Goal: Transaction & Acquisition: Purchase product/service

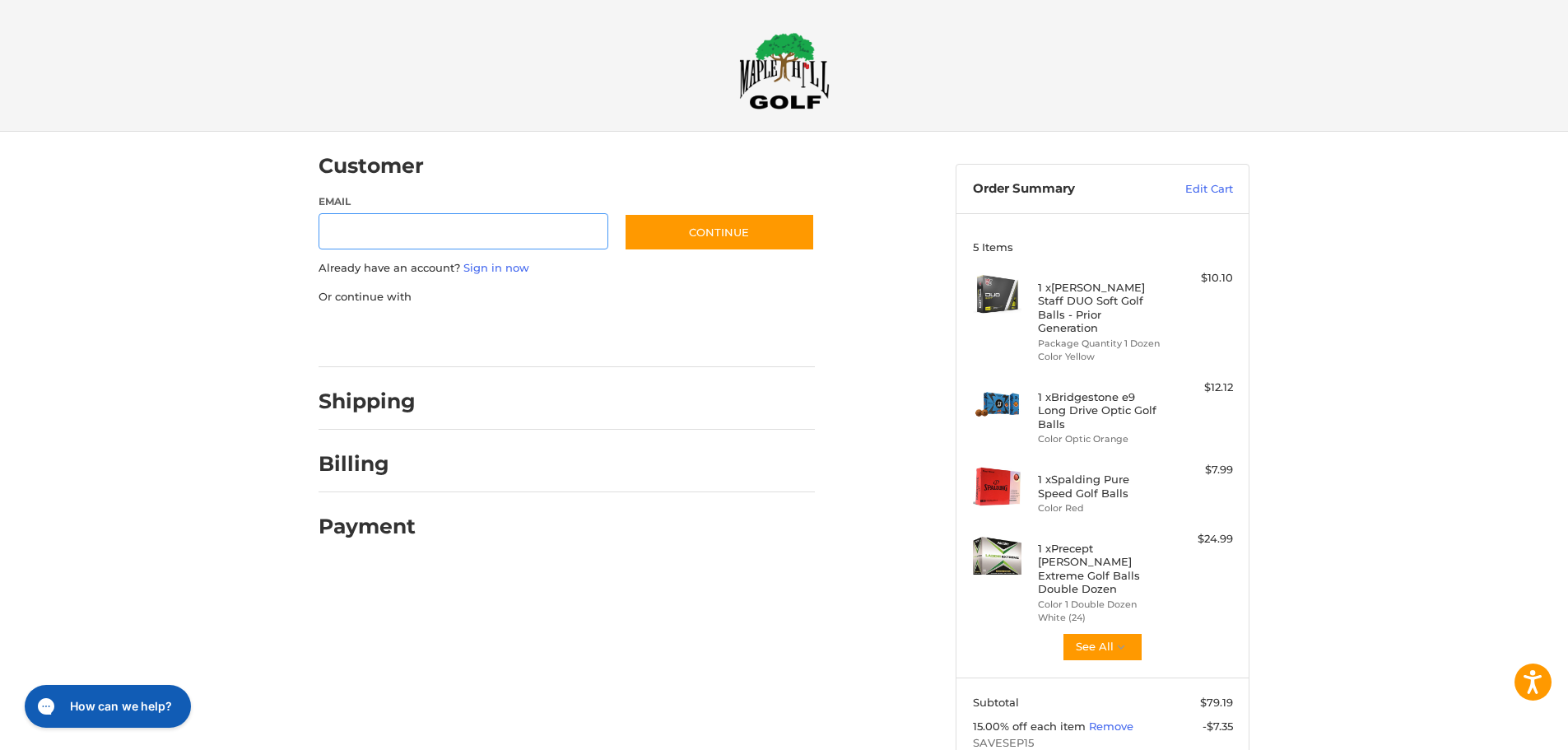
click at [430, 231] on input "Email" at bounding box center [463, 231] width 290 height 37
type input "**********"
click at [724, 230] on button "Continue" at bounding box center [718, 232] width 191 height 38
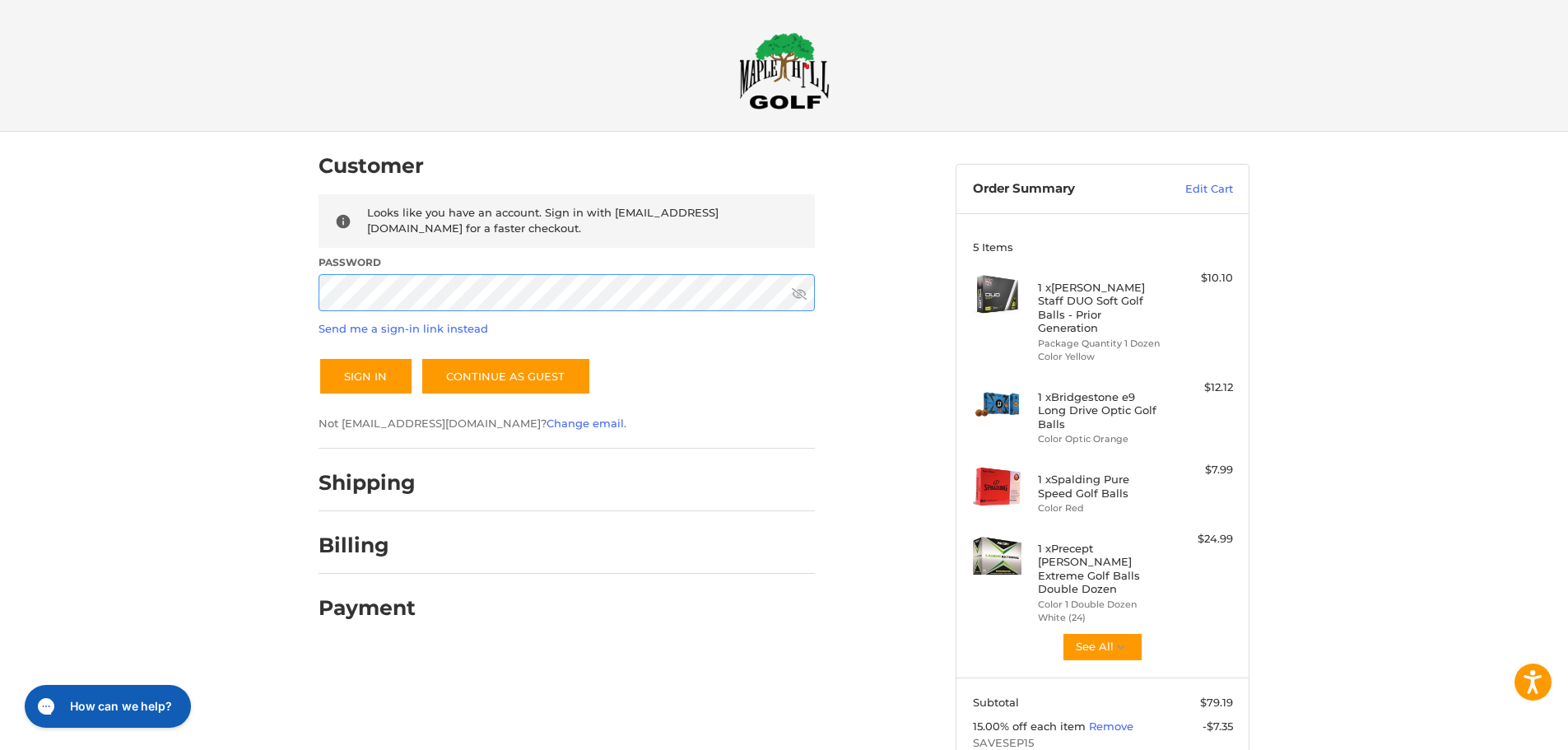
click at [318, 357] on button "Sign In" at bounding box center [365, 375] width 95 height 38
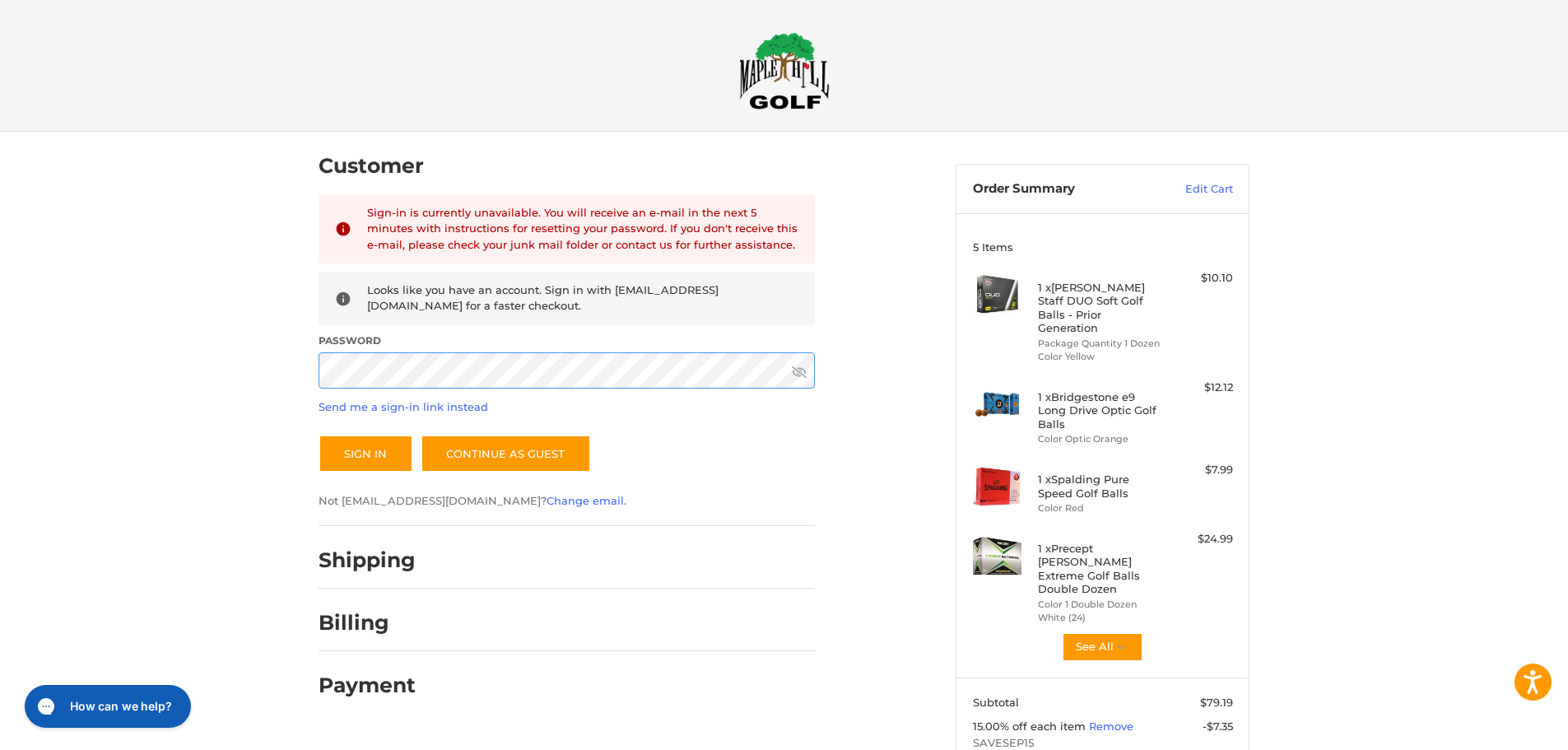
click at [314, 378] on div "Customer Returning Customer Sign-in is currently unavailable. You will receive …" at bounding box center [624, 421] width 637 height 581
click at [361, 452] on button "Sign In" at bounding box center [365, 453] width 95 height 38
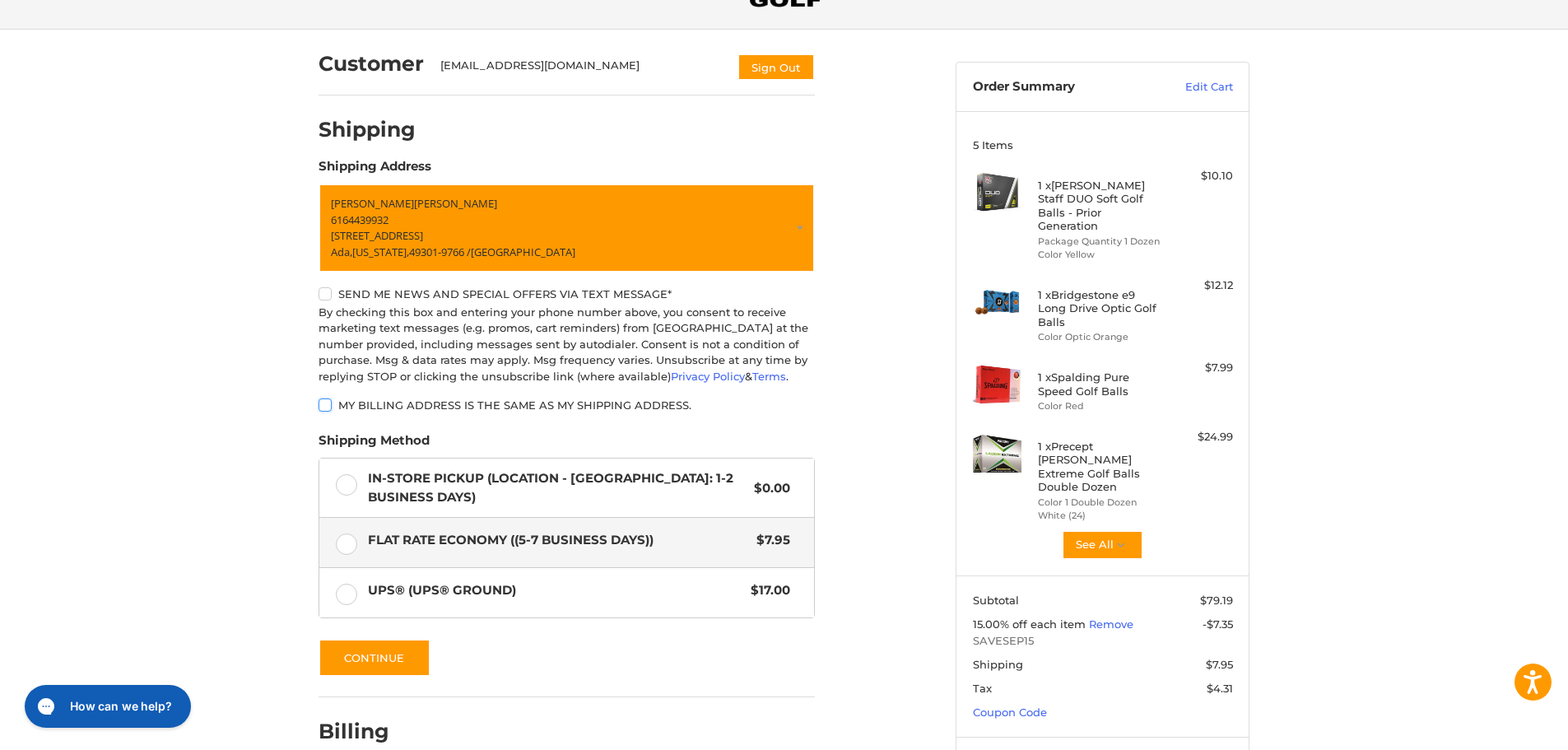
scroll to position [130, 0]
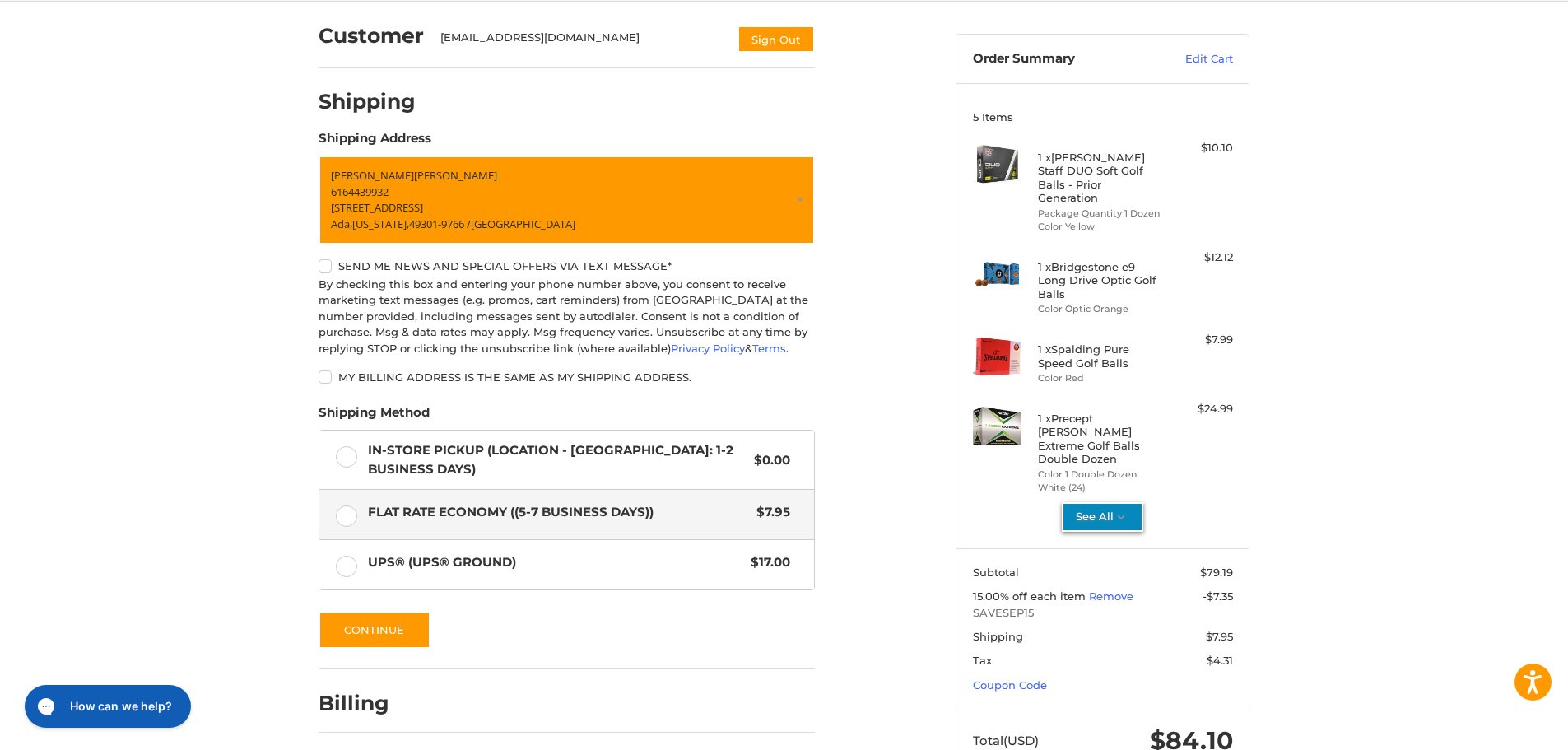
click at [1102, 502] on button "See All" at bounding box center [1102, 517] width 82 height 30
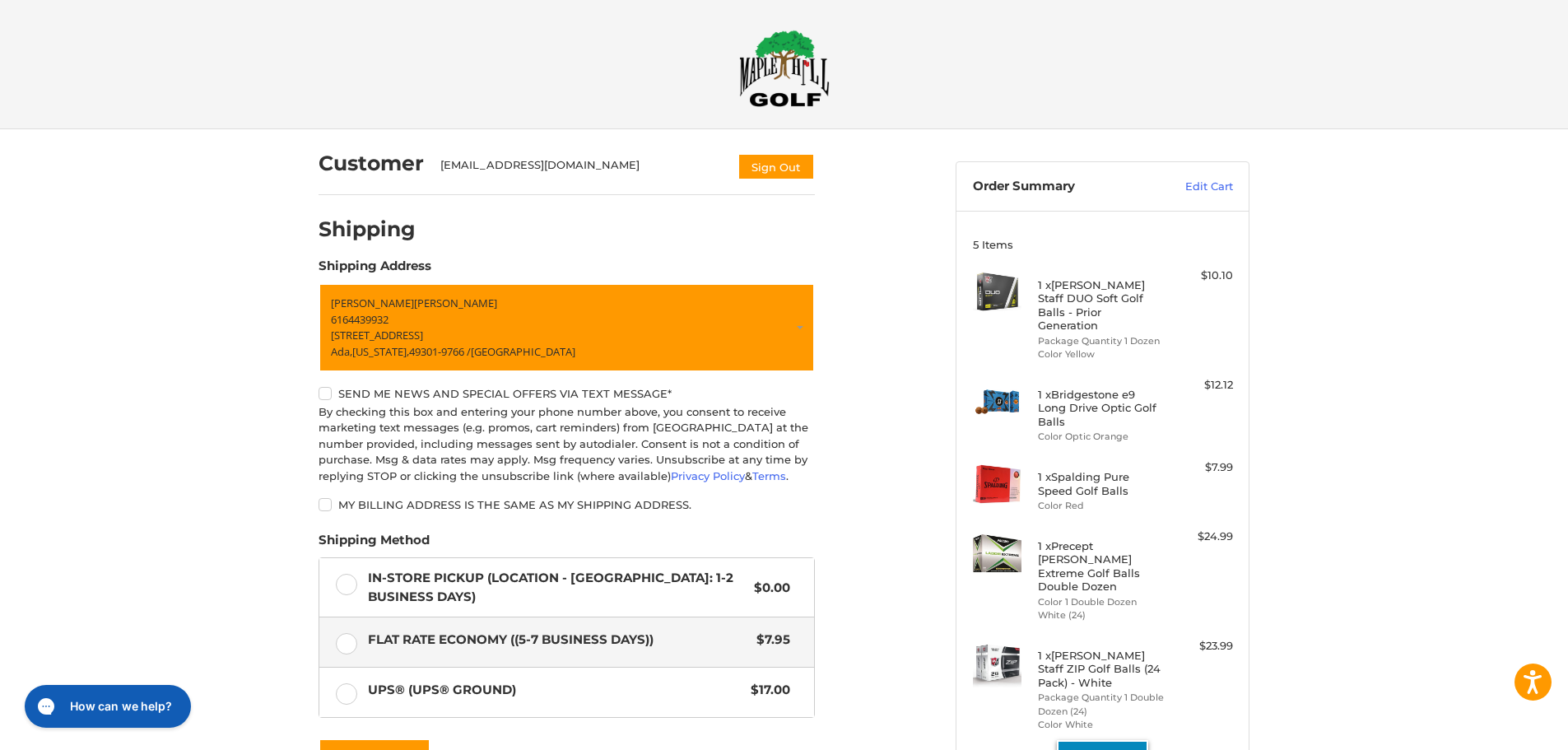
scroll to position [0, 0]
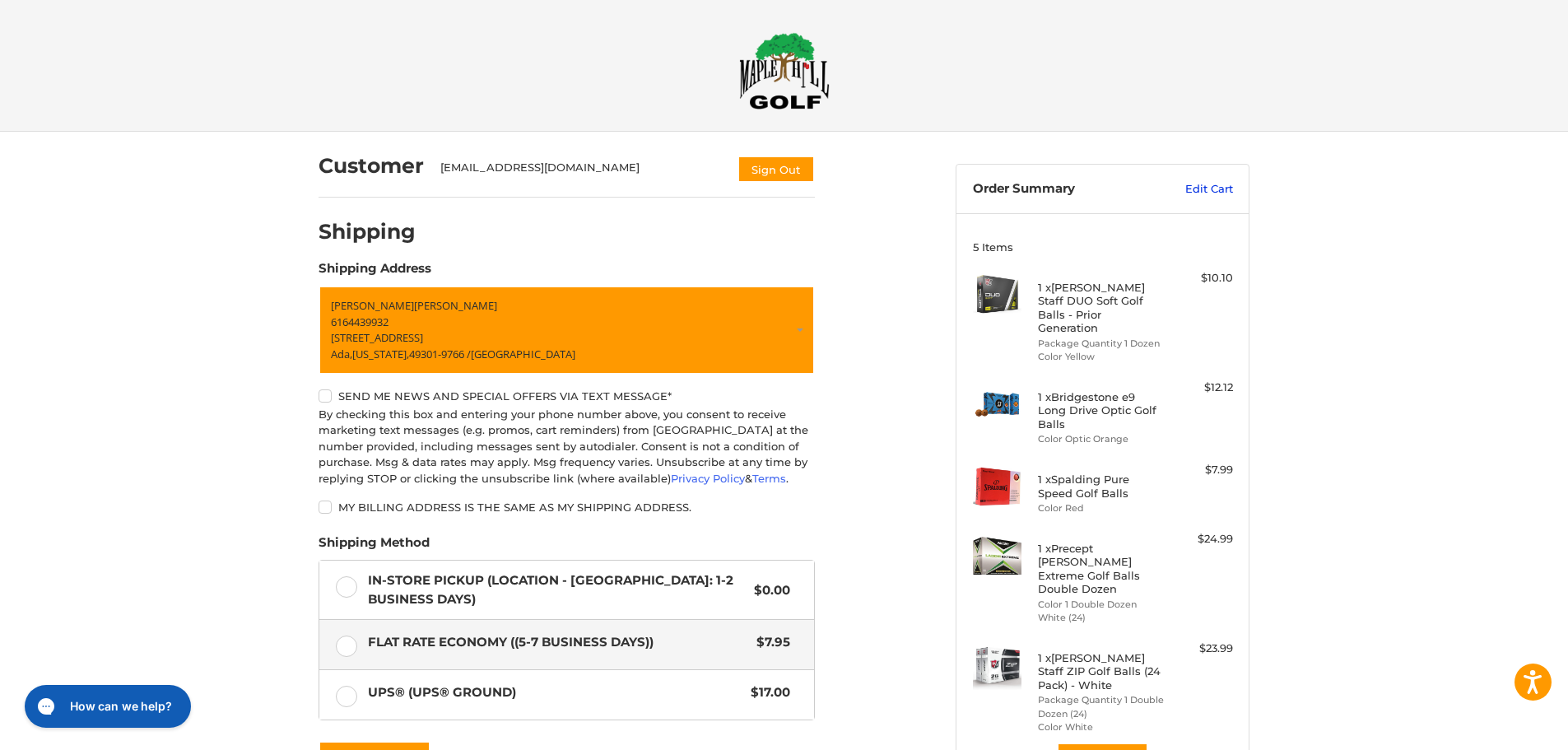
click at [1208, 188] on link "Edit Cart" at bounding box center [1191, 190] width 84 height 17
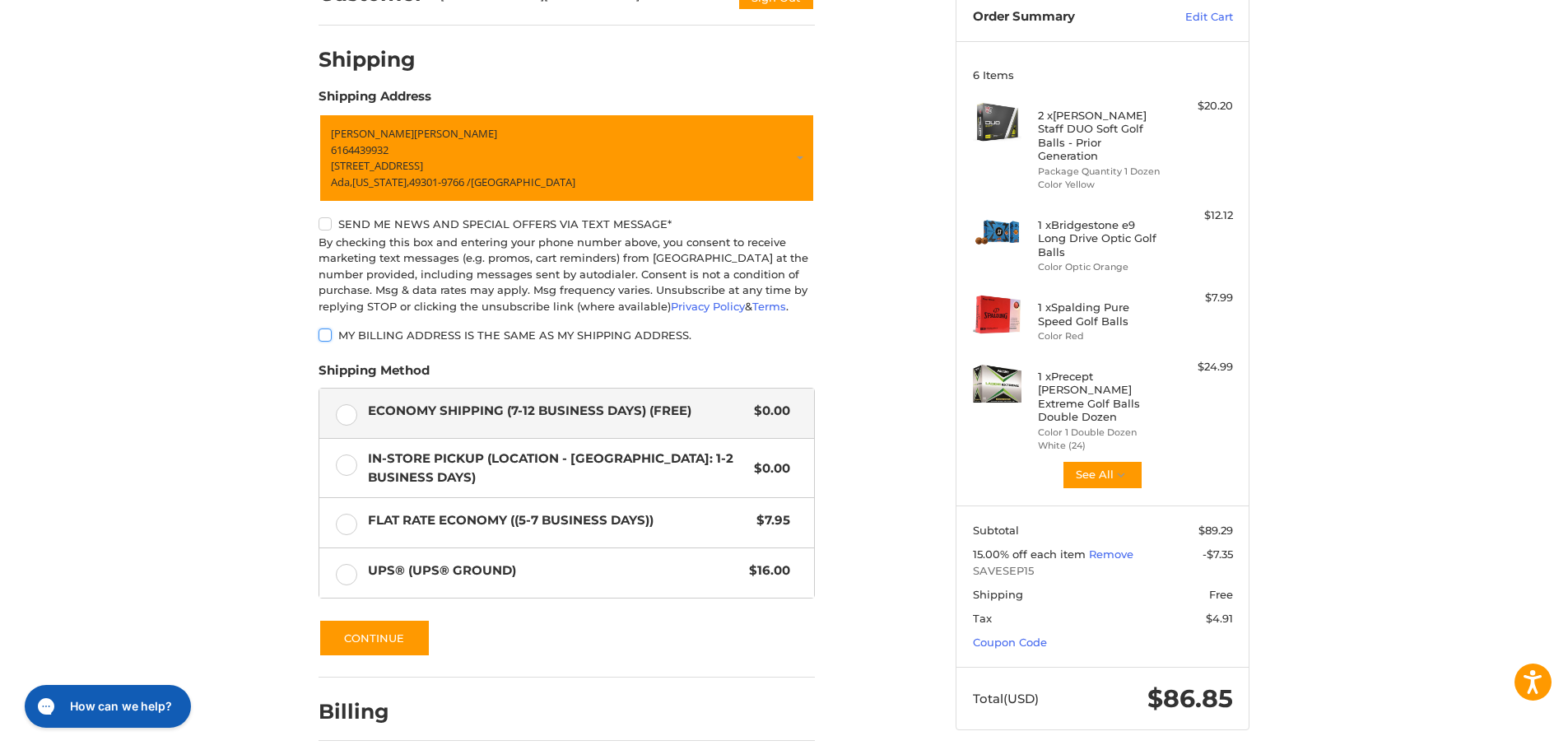
scroll to position [212, 0]
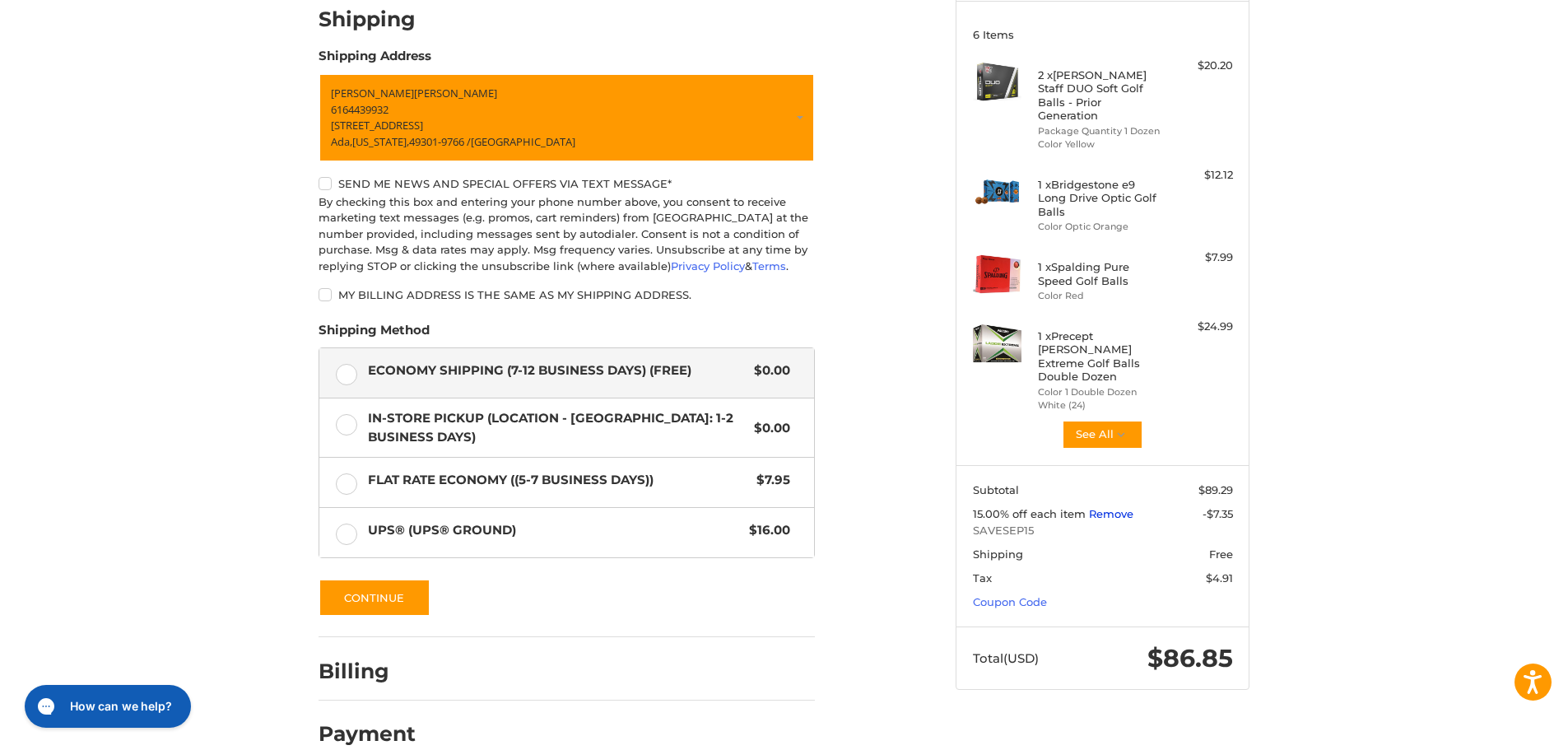
click at [1108, 507] on link "Remove" at bounding box center [1111, 513] width 44 height 13
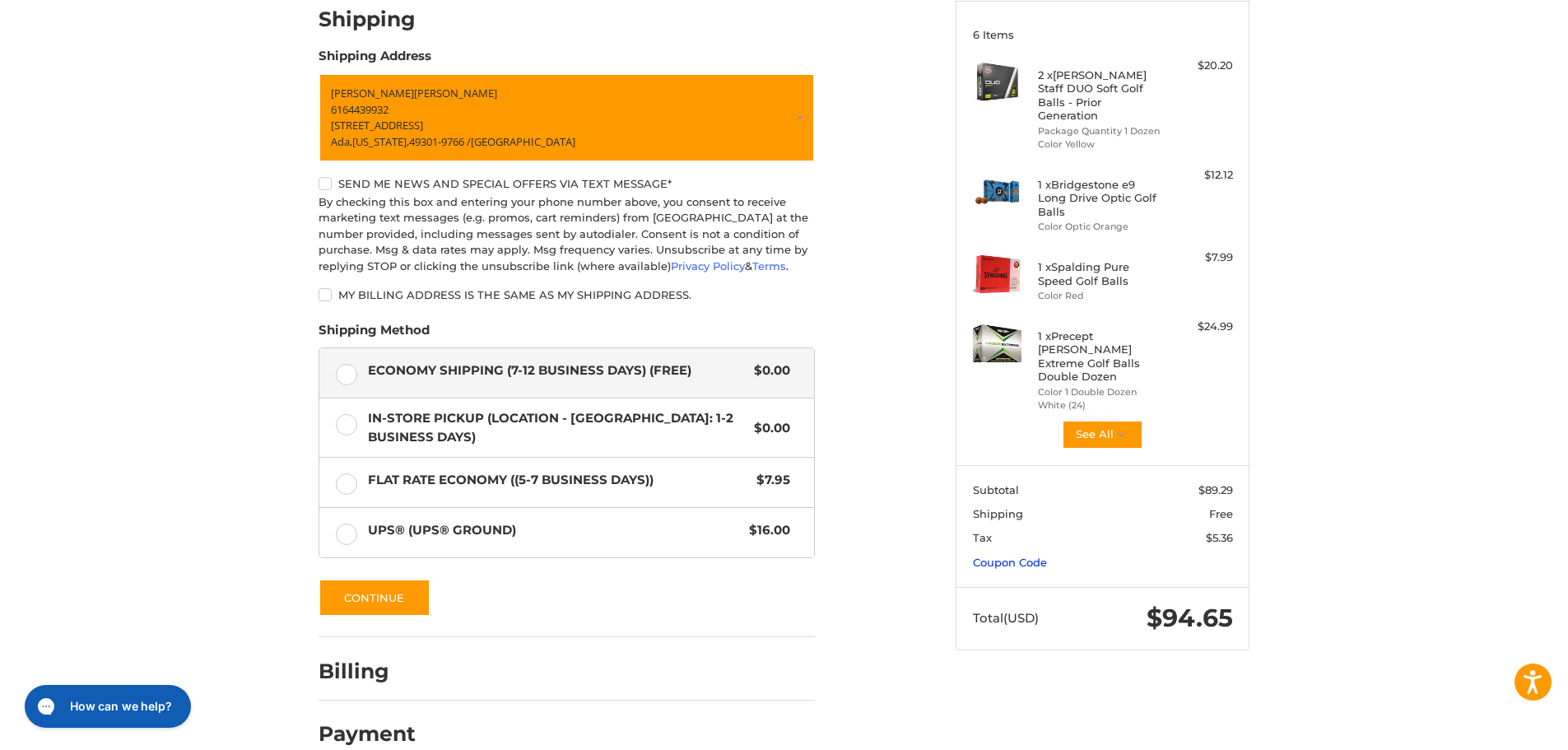
click at [1011, 556] on link "Coupon Code" at bounding box center [1009, 562] width 74 height 13
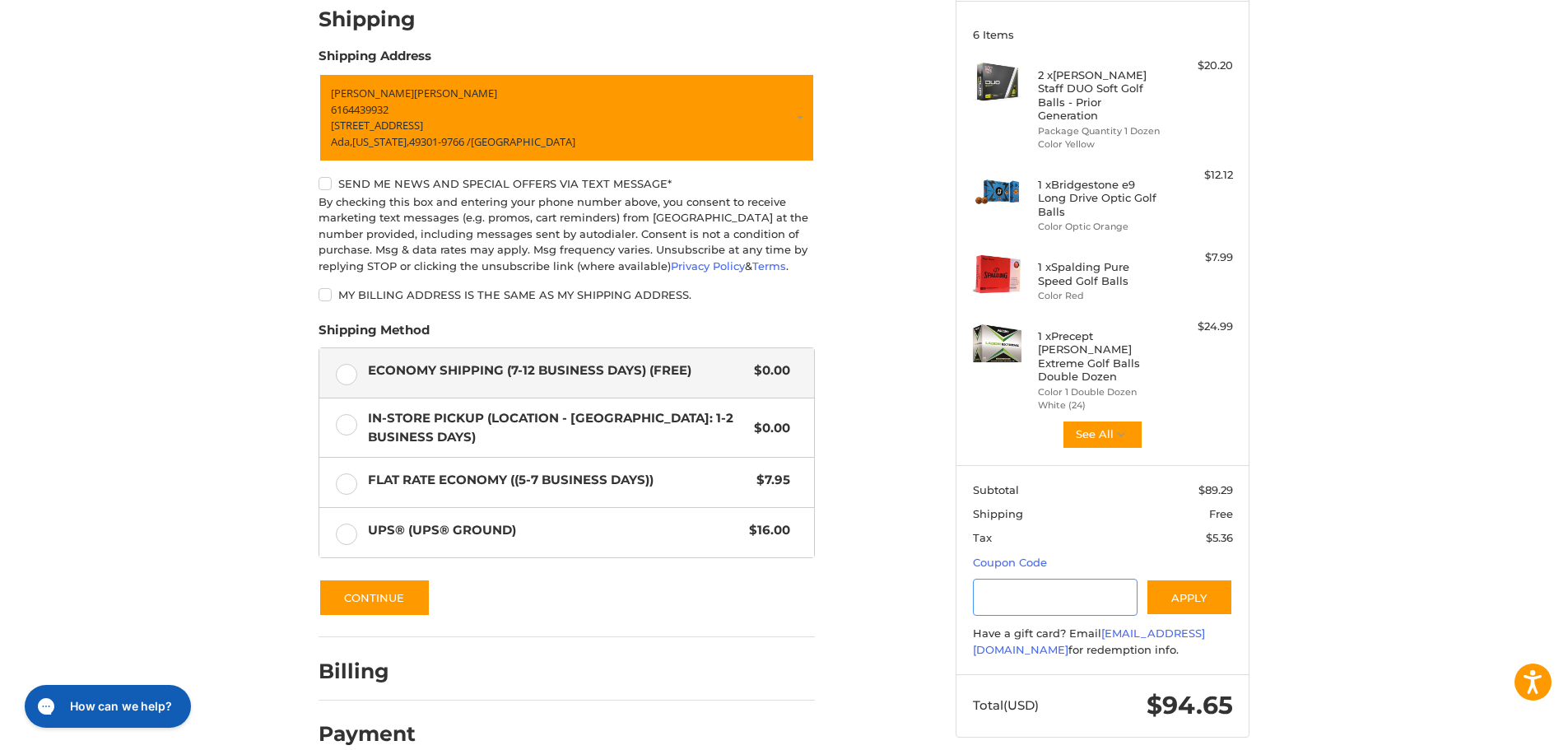
click at [1057, 578] on input "Gift Certificate or Coupon Code" at bounding box center [1055, 596] width 165 height 37
type input "*********"
click at [1191, 578] on button "Apply" at bounding box center [1189, 596] width 87 height 37
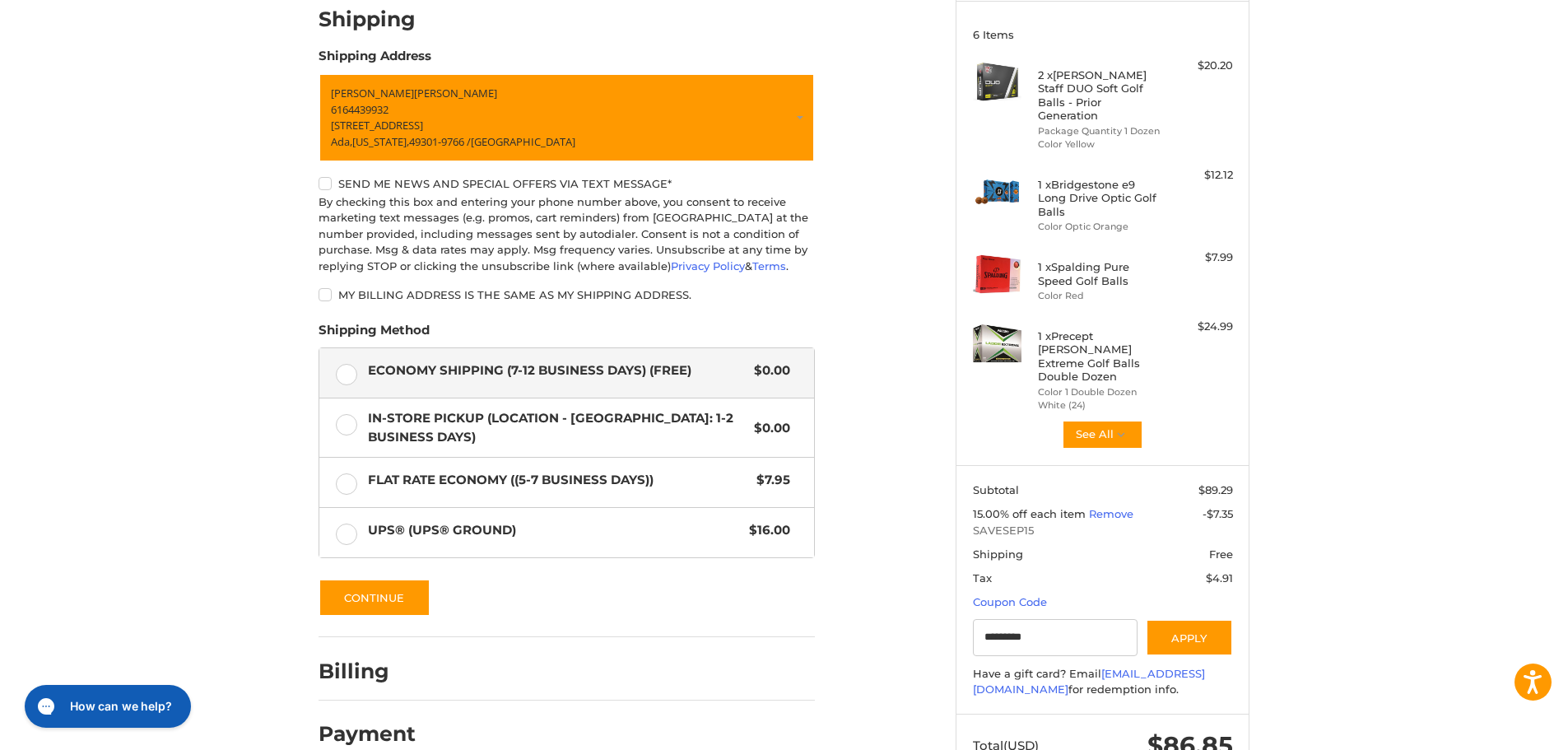
click at [1377, 483] on div "Customer [EMAIL_ADDRESS][DOMAIN_NAME] Sign Out Shipping Shipping Address [PERSO…" at bounding box center [784, 364] width 1568 height 890
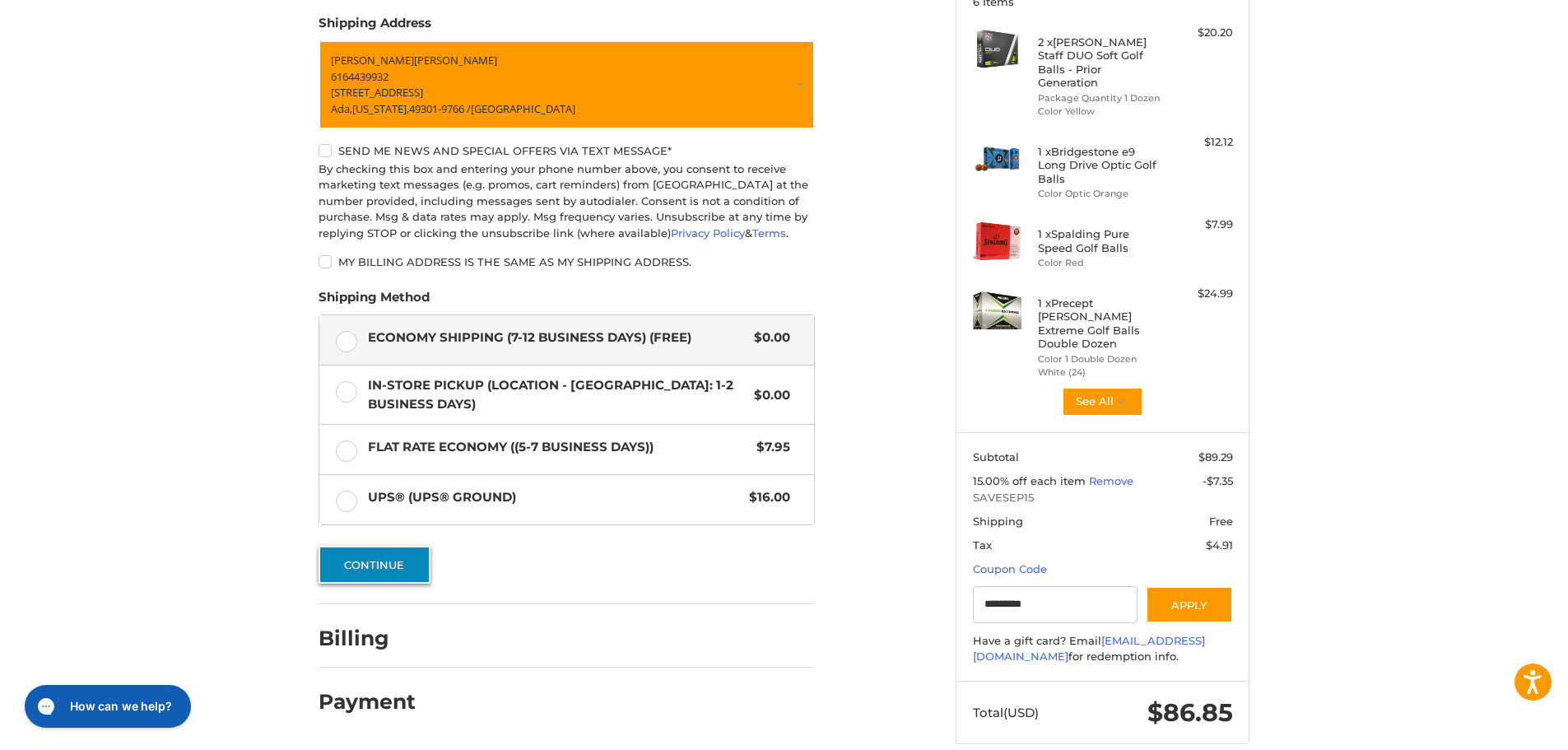
click at [389, 562] on button "Continue" at bounding box center [374, 564] width 112 height 38
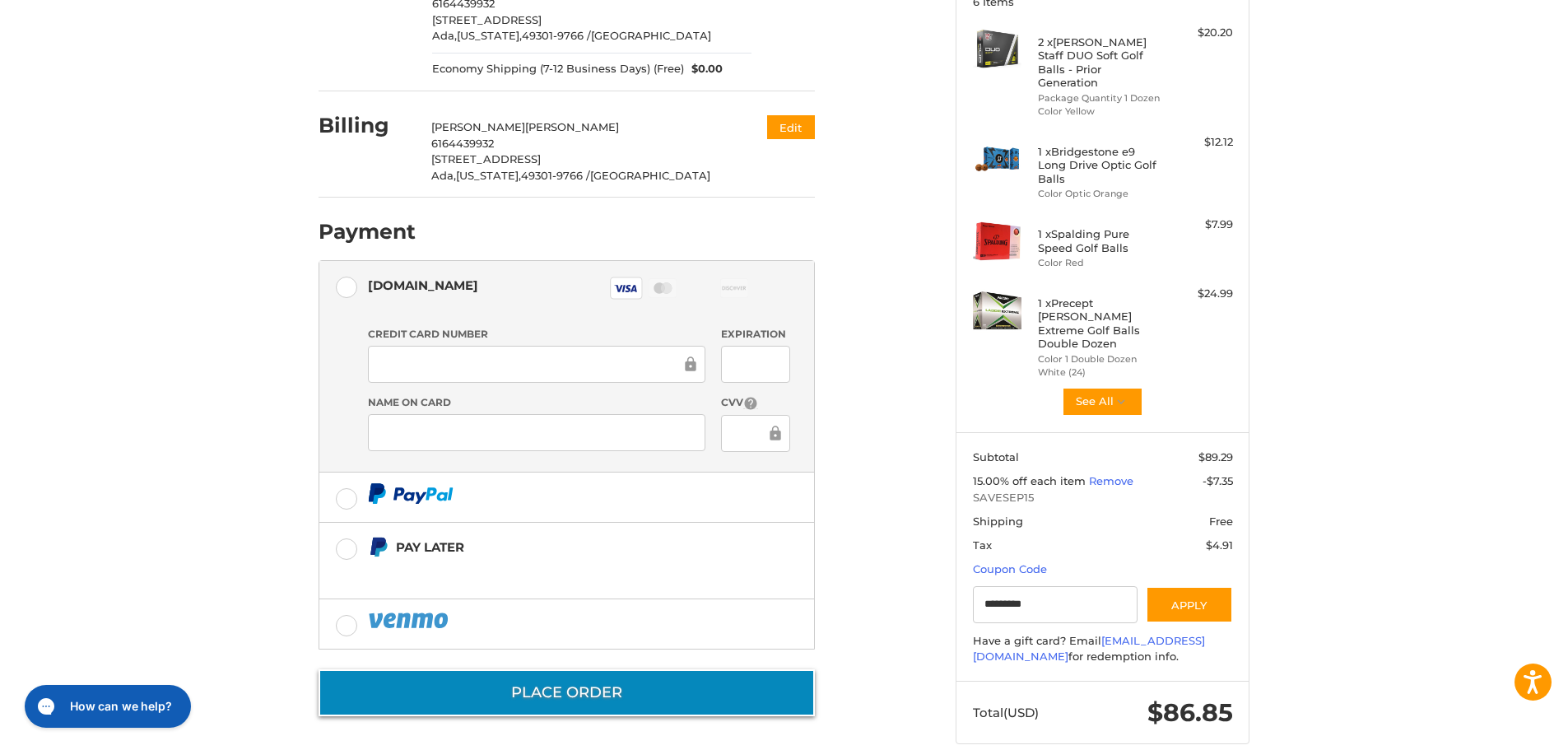
click at [582, 696] on button "Place Order" at bounding box center [566, 693] width 497 height 47
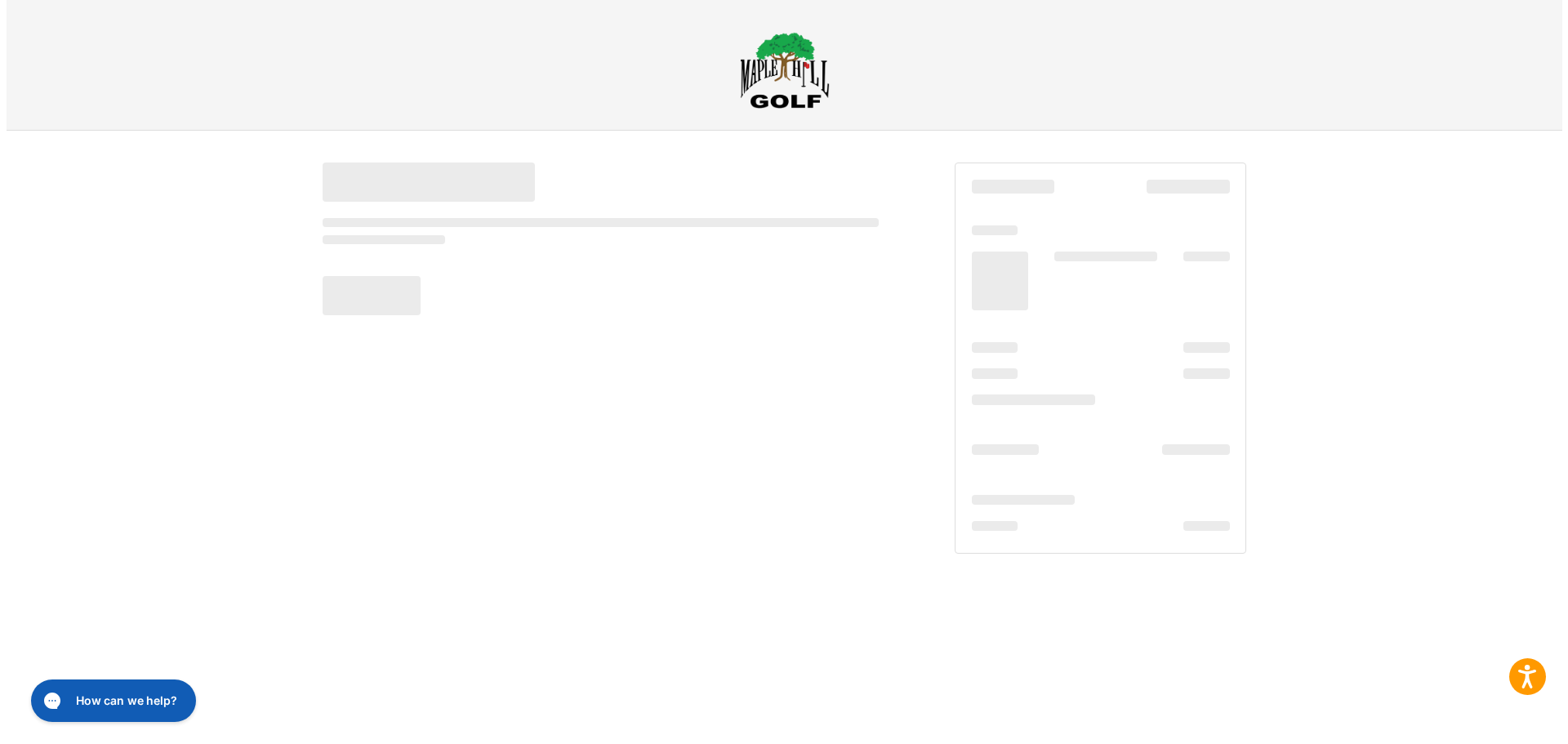
scroll to position [0, 0]
